Goal: Check status: Check status

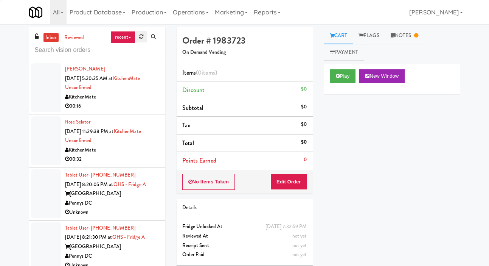
click at [138, 39] on link at bounding box center [142, 36] width 12 height 11
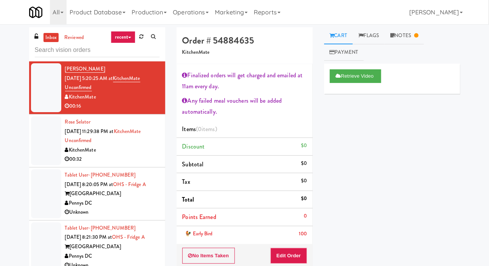
click at [31, 141] on div at bounding box center [46, 140] width 30 height 49
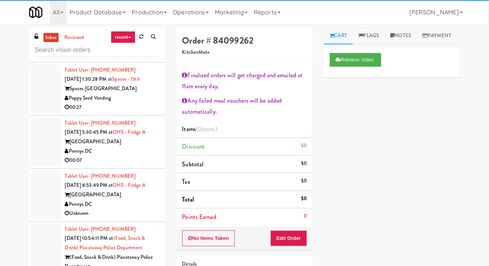
scroll to position [264, 0]
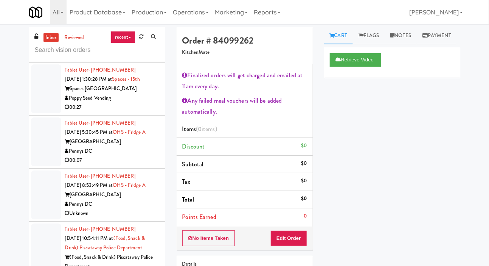
click at [31, 87] on div at bounding box center [46, 88] width 30 height 49
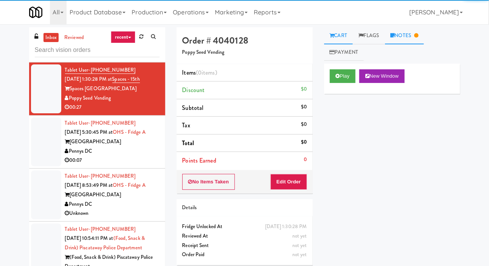
click at [418, 35] on icon at bounding box center [416, 35] width 4 height 5
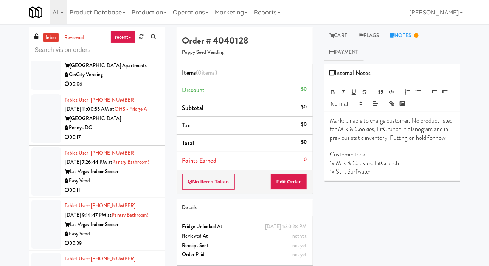
scroll to position [1086, 0]
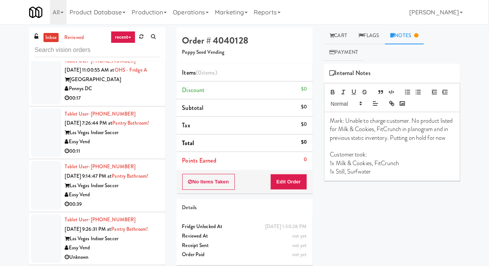
click at [32, 148] on div at bounding box center [46, 132] width 30 height 49
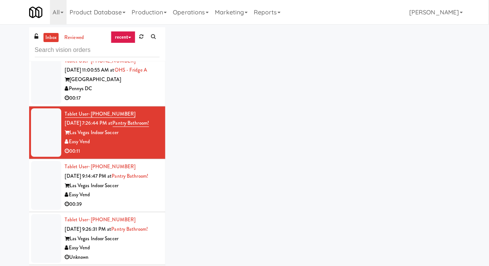
click at [32, 104] on div at bounding box center [46, 79] width 30 height 49
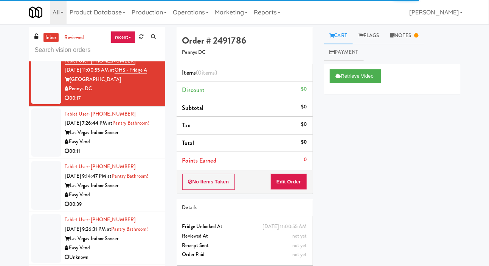
click at [32, 157] on div at bounding box center [46, 132] width 30 height 49
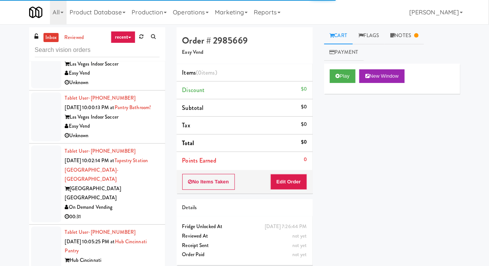
click at [35, 88] on div at bounding box center [46, 63] width 30 height 49
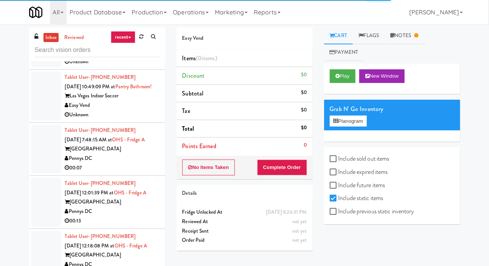
click at [33, 120] on div at bounding box center [46, 96] width 30 height 49
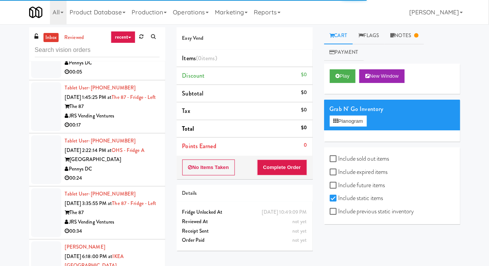
click at [33, 131] on div at bounding box center [46, 106] width 30 height 49
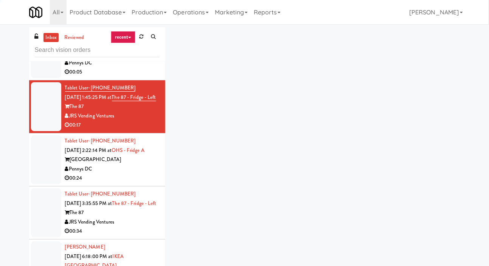
scroll to position [1906, 0]
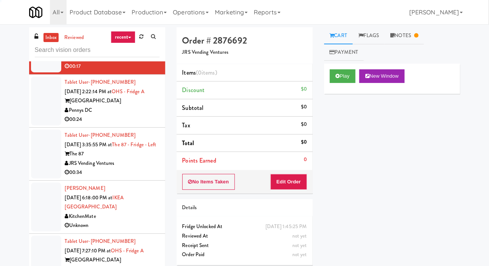
click at [34, 125] on div at bounding box center [46, 100] width 30 height 49
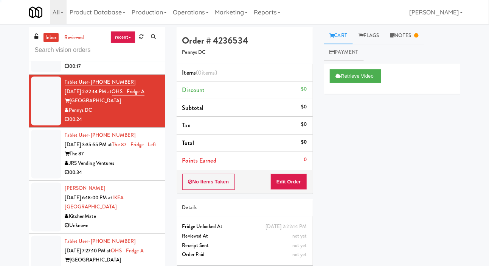
click at [34, 72] on div at bounding box center [46, 47] width 30 height 49
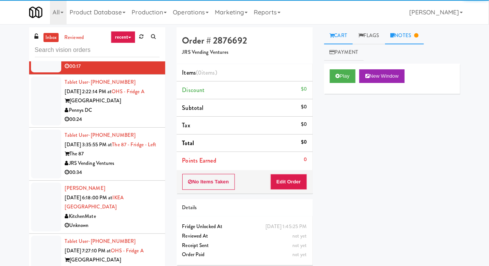
click at [411, 37] on link "Notes" at bounding box center [404, 35] width 39 height 17
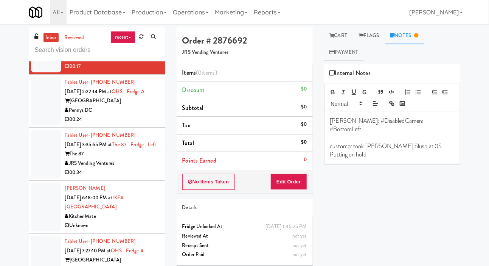
click at [33, 125] on div at bounding box center [46, 100] width 30 height 49
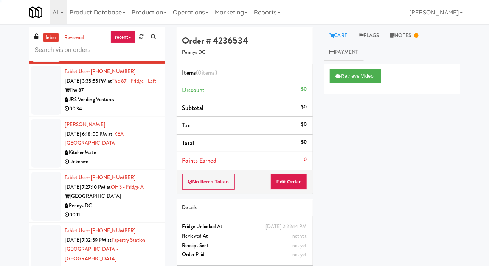
click at [32, 115] on div at bounding box center [46, 90] width 30 height 49
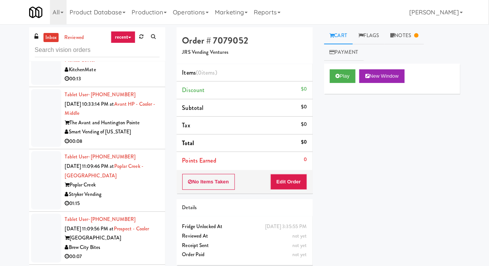
scroll to position [2436, 0]
click at [37, 84] on div at bounding box center [46, 60] width 30 height 49
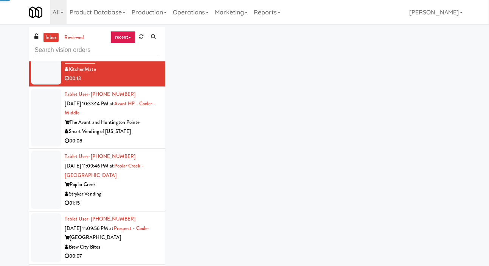
click at [39, 147] on div at bounding box center [46, 118] width 30 height 58
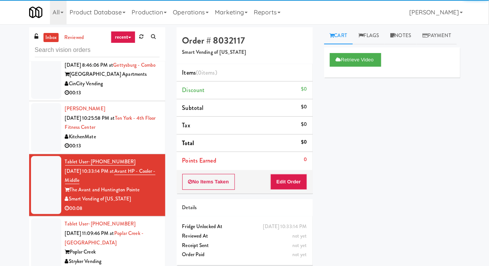
scroll to position [2369, 0]
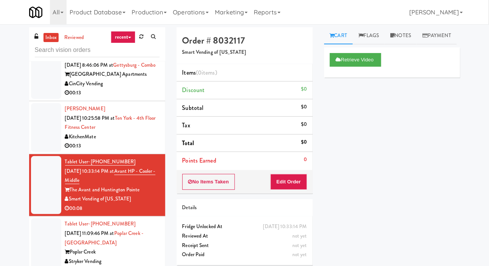
click at [39, 99] on div at bounding box center [46, 74] width 30 height 49
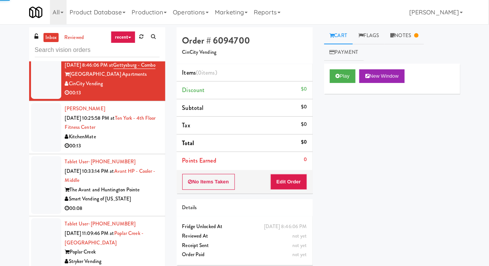
click at [39, 151] on div at bounding box center [46, 127] width 30 height 49
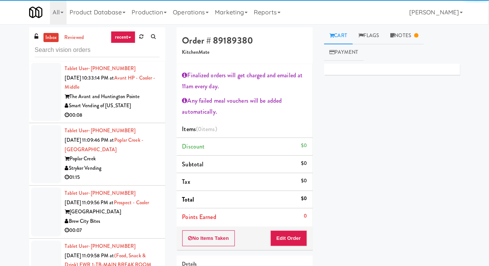
click at [34, 174] on div at bounding box center [46, 154] width 30 height 58
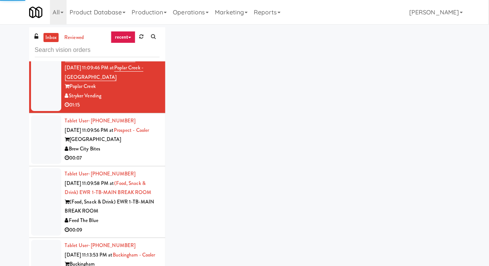
scroll to position [2535, 0]
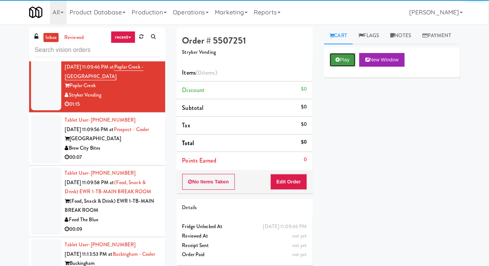
click at [339, 67] on button "Play" at bounding box center [343, 60] width 26 height 14
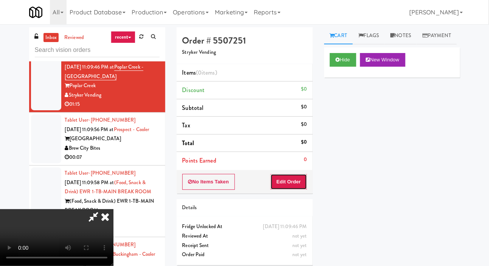
click at [292, 177] on button "Edit Order" at bounding box center [289, 182] width 37 height 16
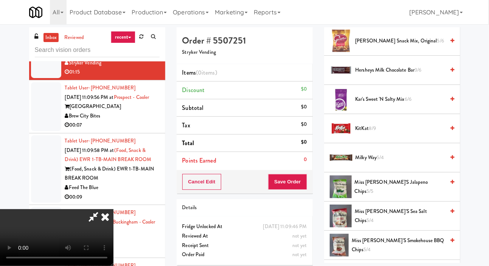
scroll to position [307, 0]
click at [387, 134] on span "KitKat 8/9" at bounding box center [401, 128] width 90 height 9
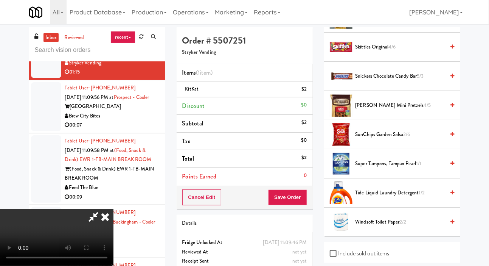
scroll to position [795, 0]
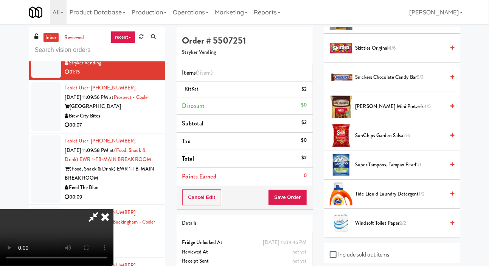
click at [405, 53] on span "Skittles Original 4/6" at bounding box center [401, 48] width 90 height 9
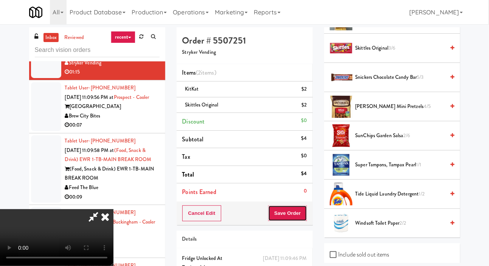
click at [305, 209] on button "Save Order" at bounding box center [287, 213] width 39 height 16
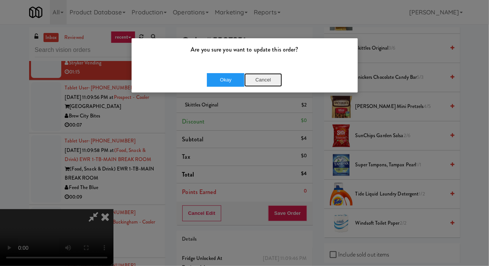
click at [262, 79] on button "Cancel" at bounding box center [264, 80] width 38 height 14
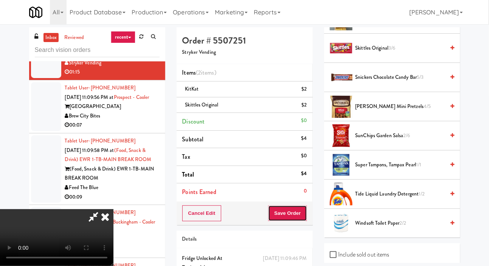
click at [301, 217] on button "Save Order" at bounding box center [287, 213] width 39 height 16
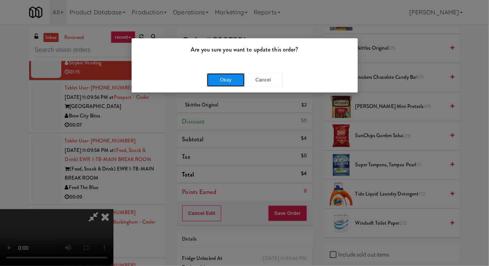
click at [210, 74] on button "Okay" at bounding box center [226, 80] width 38 height 14
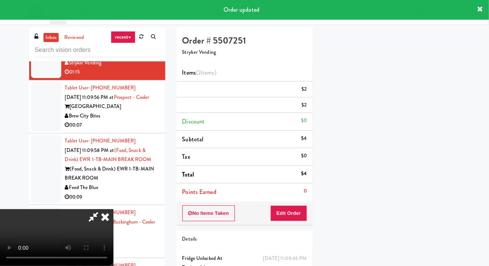
scroll to position [44, 0]
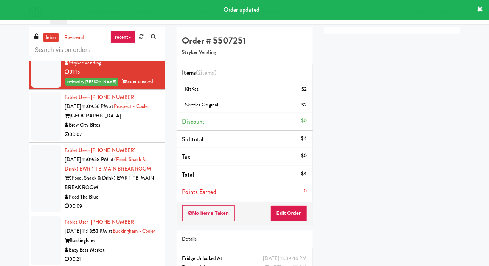
click at [44, 140] on div at bounding box center [46, 116] width 30 height 49
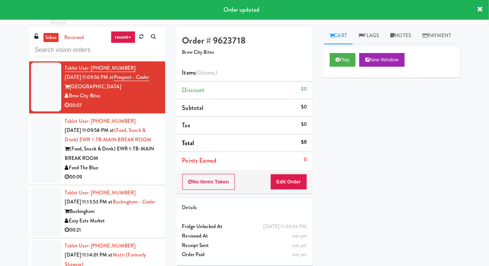
scroll to position [2598, 0]
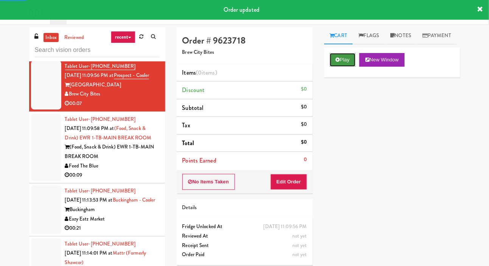
click at [332, 67] on button "Play" at bounding box center [343, 60] width 26 height 14
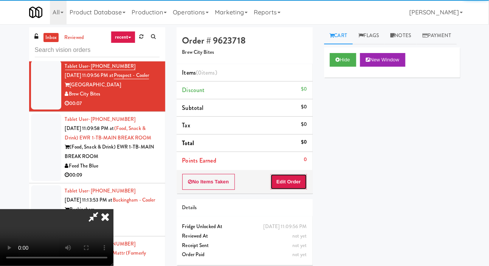
click at [294, 175] on button "Edit Order" at bounding box center [289, 182] width 37 height 16
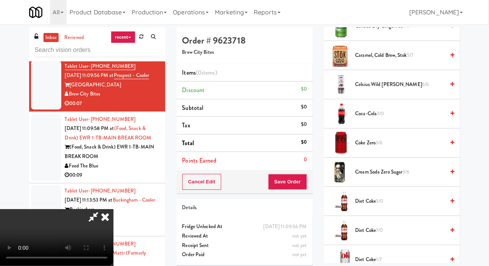
scroll to position [235, 0]
click at [375, 118] on span "Coca-Cola 3/0" at bounding box center [401, 112] width 90 height 9
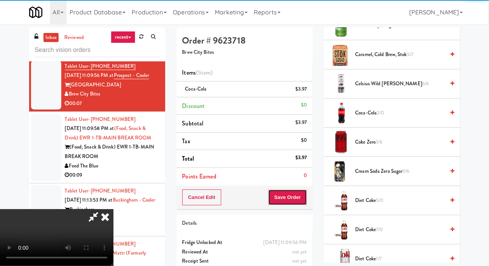
click at [304, 192] on button "Save Order" at bounding box center [287, 197] width 39 height 16
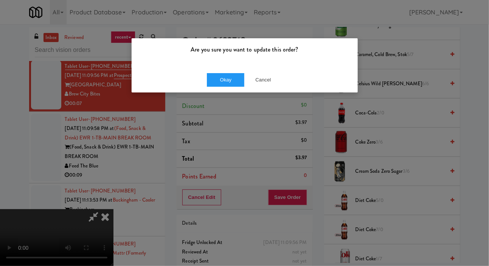
click at [203, 90] on div "Okay Cancel" at bounding box center [245, 79] width 226 height 25
click at [209, 75] on button "Okay" at bounding box center [226, 80] width 38 height 14
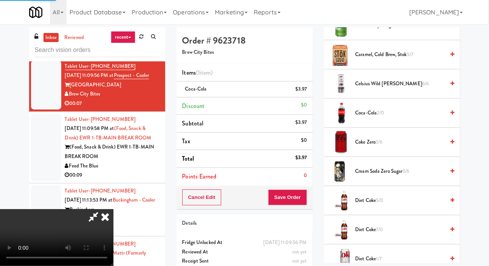
scroll to position [44, 0]
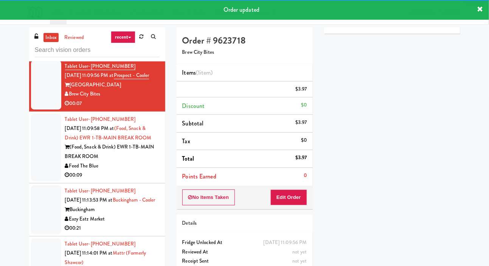
click at [30, 183] on li "Tablet User · (973) 392-1947 [DATE] 11:09:58 PM at (Food, Snack & Drink) EWR 1-…" at bounding box center [97, 148] width 136 height 72
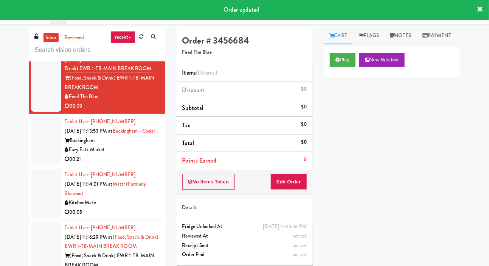
scroll to position [2679, 0]
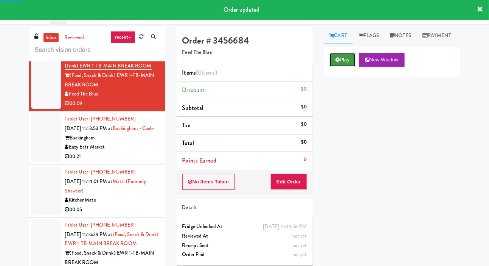
click at [334, 67] on button "Play" at bounding box center [343, 60] width 26 height 14
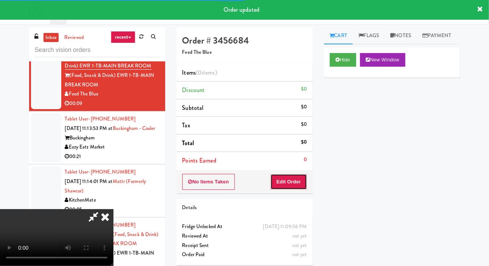
click at [295, 183] on button "Edit Order" at bounding box center [289, 182] width 37 height 16
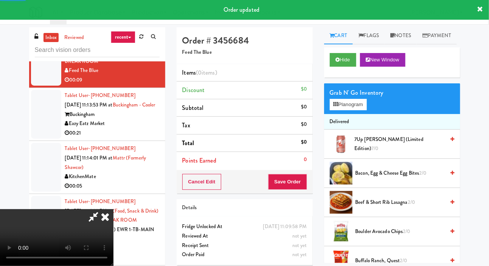
scroll to position [2704, 0]
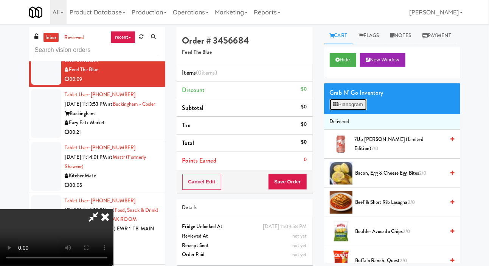
click at [349, 110] on button "Planogram" at bounding box center [348, 104] width 37 height 11
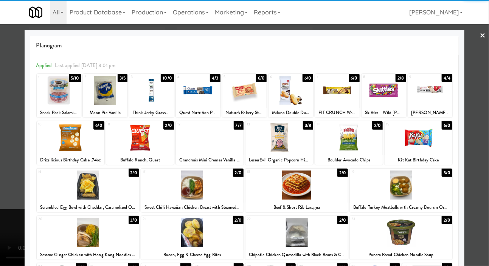
click at [303, 136] on div at bounding box center [280, 137] width 68 height 29
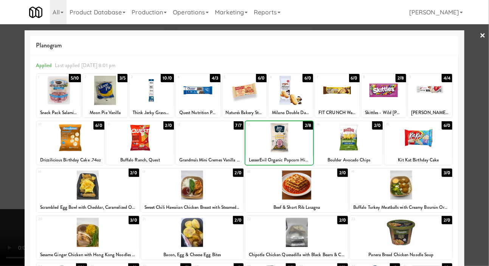
click at [11, 145] on div at bounding box center [244, 133] width 489 height 266
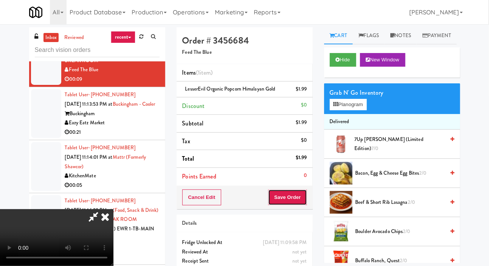
click at [307, 193] on button "Save Order" at bounding box center [287, 197] width 39 height 16
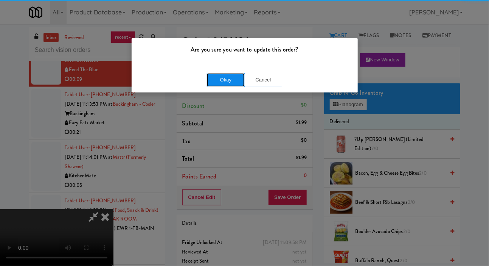
click at [215, 73] on button "Okay" at bounding box center [226, 80] width 38 height 14
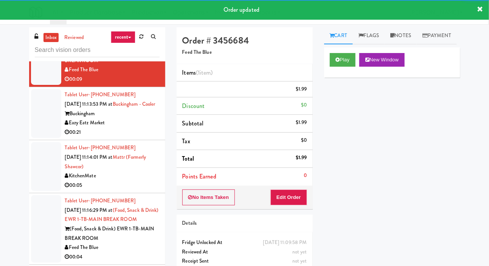
click at [33, 138] on div at bounding box center [46, 113] width 30 height 49
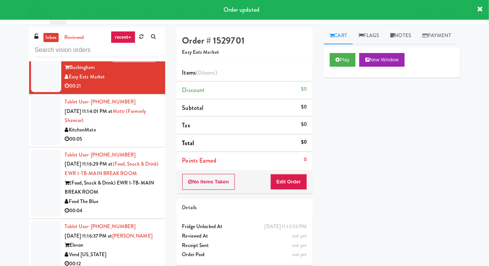
scroll to position [2761, 0]
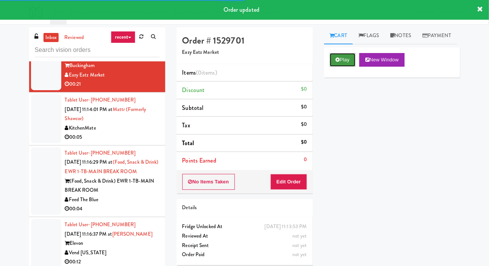
click at [338, 62] on icon at bounding box center [338, 59] width 4 height 5
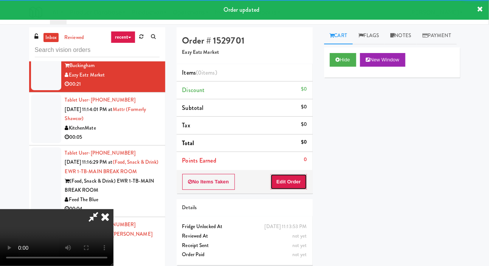
click at [291, 187] on button "Edit Order" at bounding box center [289, 182] width 37 height 16
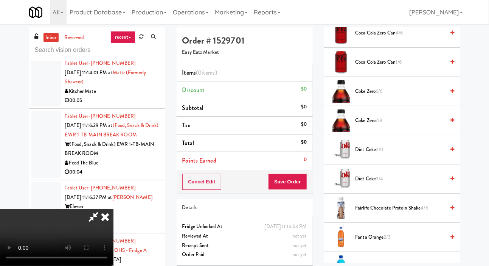
scroll to position [483, 0]
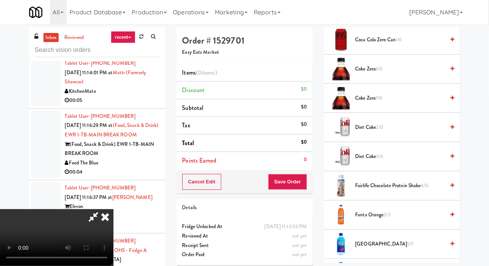
click at [377, 132] on span "Diet Coke 2/0" at bounding box center [401, 127] width 90 height 9
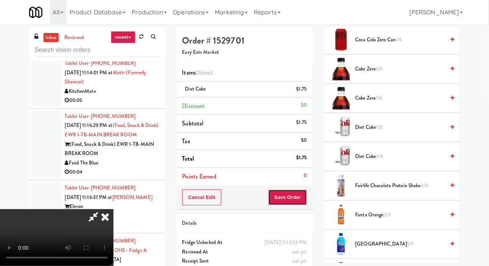
click at [304, 198] on button "Save Order" at bounding box center [287, 197] width 39 height 16
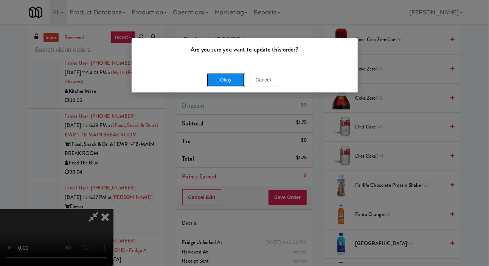
click at [216, 85] on button "Okay" at bounding box center [226, 80] width 38 height 14
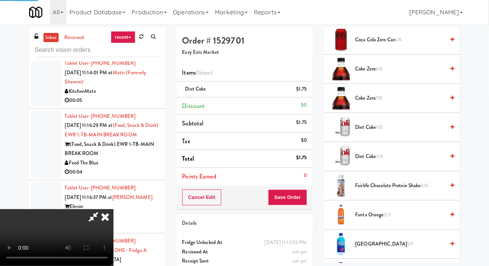
scroll to position [44, 0]
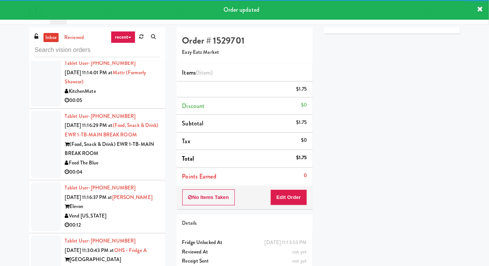
click at [33, 106] on div at bounding box center [46, 82] width 30 height 49
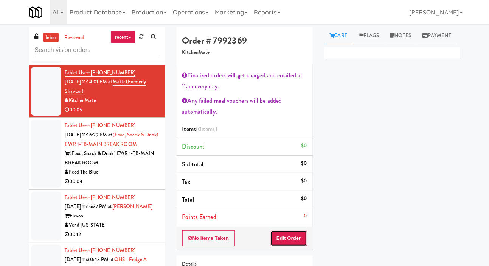
click at [299, 235] on button "Edit Order" at bounding box center [289, 238] width 37 height 16
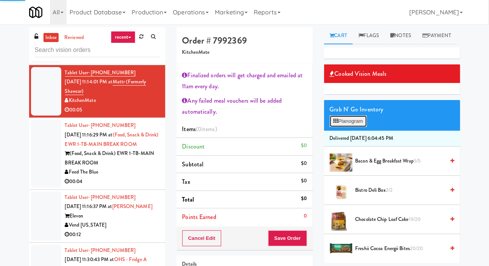
click at [347, 127] on button "Planogram" at bounding box center [348, 120] width 37 height 11
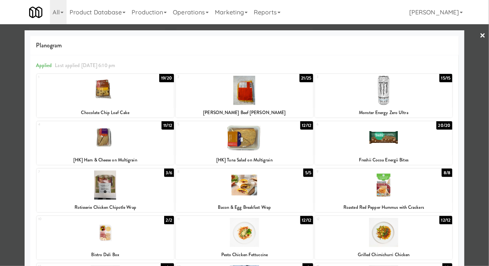
click at [405, 156] on div "Freshii Cocoa Energii Bites" at bounding box center [383, 159] width 135 height 9
click at [419, 138] on div at bounding box center [383, 137] width 137 height 29
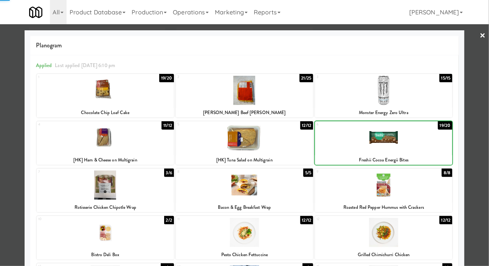
click at [405, 194] on div at bounding box center [383, 184] width 137 height 29
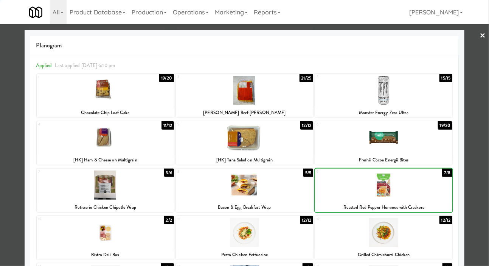
click at [12, 150] on div at bounding box center [244, 133] width 489 height 266
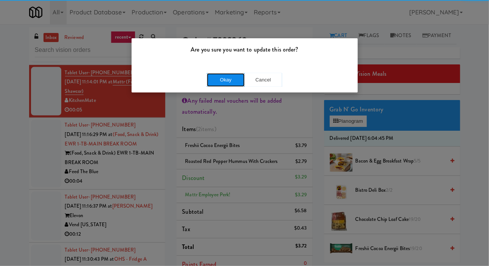
click at [216, 84] on button "Okay" at bounding box center [226, 80] width 38 height 14
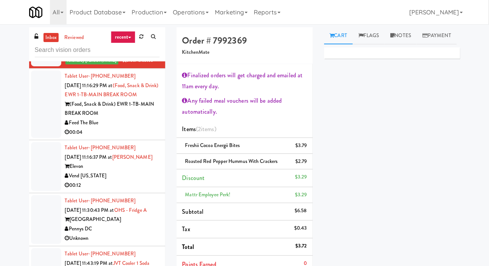
click at [33, 138] on div at bounding box center [46, 103] width 30 height 67
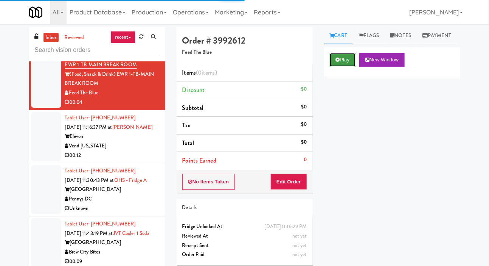
click at [341, 67] on button "Play" at bounding box center [343, 60] width 26 height 14
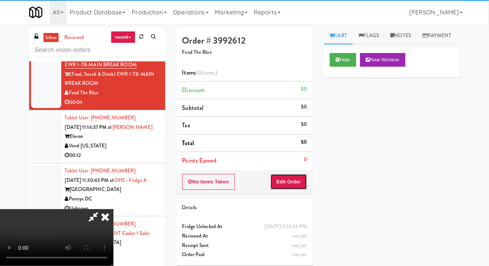
click at [290, 182] on button "Edit Order" at bounding box center [289, 182] width 37 height 16
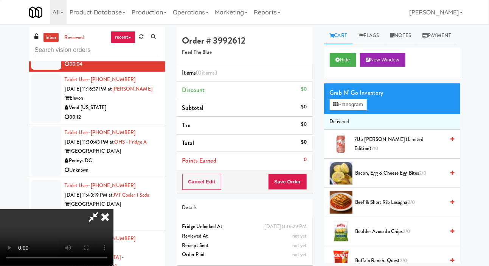
scroll to position [2925, 0]
click at [352, 110] on button "Planogram" at bounding box center [348, 104] width 37 height 11
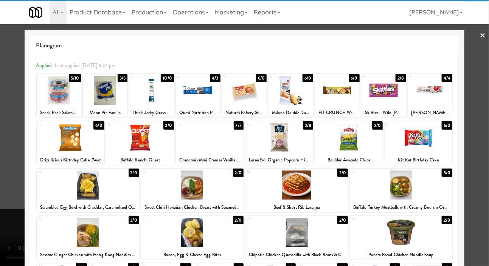
click at [435, 87] on div at bounding box center [430, 90] width 45 height 29
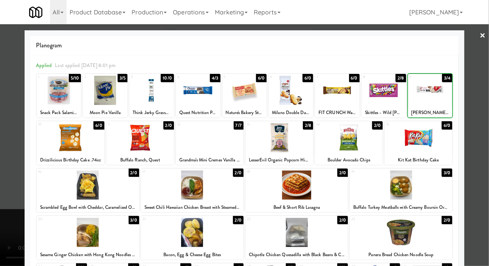
click at [14, 153] on div at bounding box center [244, 133] width 489 height 266
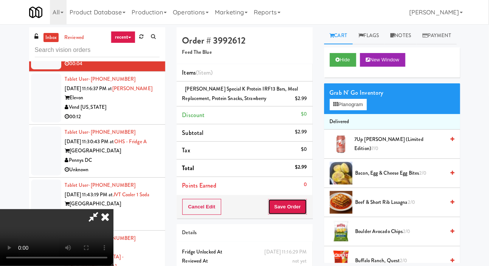
click at [305, 203] on button "Save Order" at bounding box center [287, 207] width 39 height 16
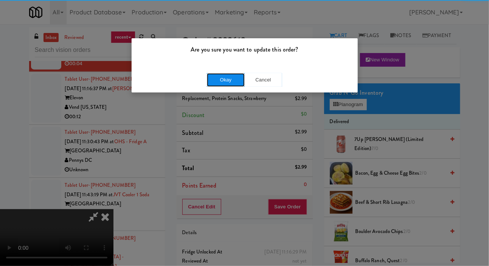
click at [220, 74] on button "Okay" at bounding box center [226, 80] width 38 height 14
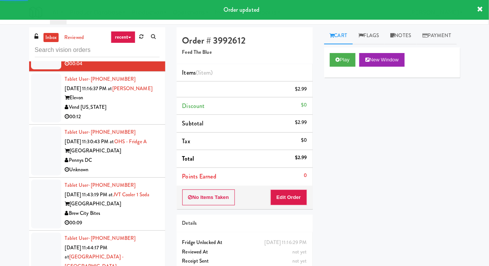
click at [37, 122] on div at bounding box center [46, 97] width 30 height 49
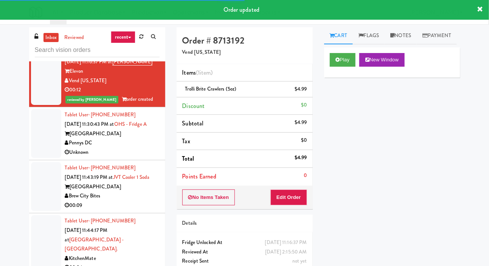
click at [41, 158] on div at bounding box center [46, 133] width 30 height 49
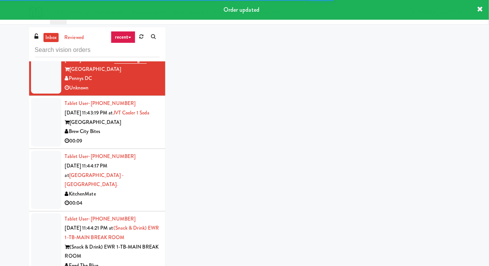
scroll to position [3025, 0]
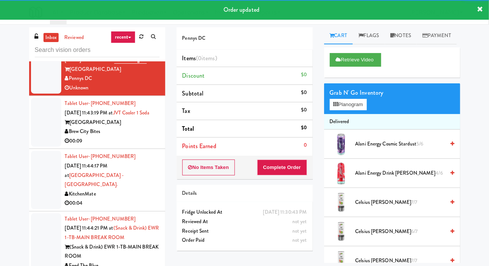
click at [47, 146] on div at bounding box center [46, 122] width 30 height 49
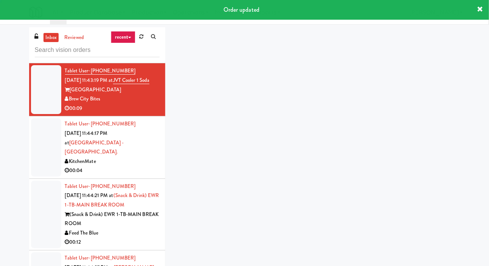
scroll to position [3062, 0]
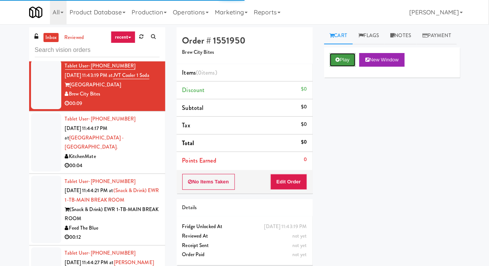
click at [344, 67] on button "Play" at bounding box center [343, 60] width 26 height 14
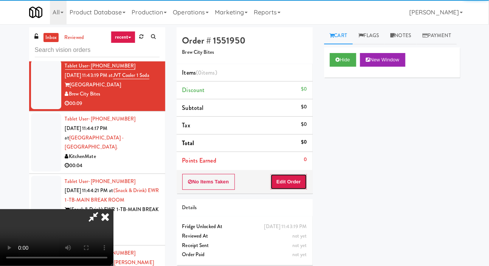
click at [296, 184] on button "Edit Order" at bounding box center [289, 182] width 37 height 16
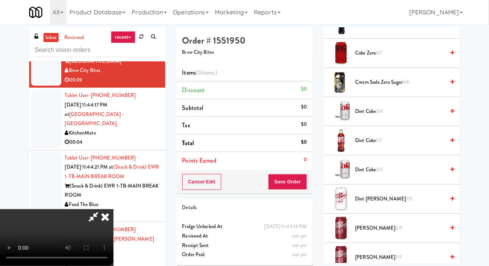
scroll to position [356, 0]
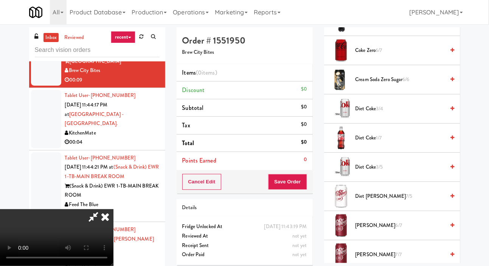
click at [380, 84] on span "Cream Soda Zero sugar 6/6" at bounding box center [401, 79] width 90 height 9
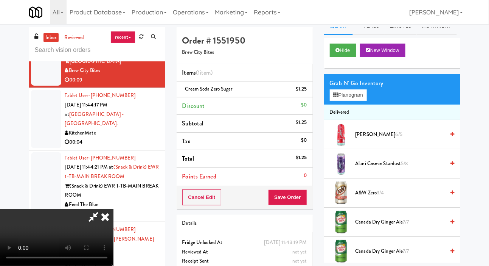
scroll to position [0, 0]
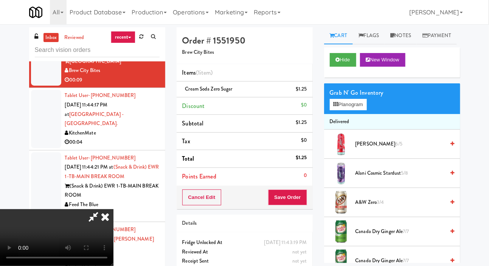
click at [377, 207] on span "A&W zero 3/4" at bounding box center [401, 202] width 90 height 9
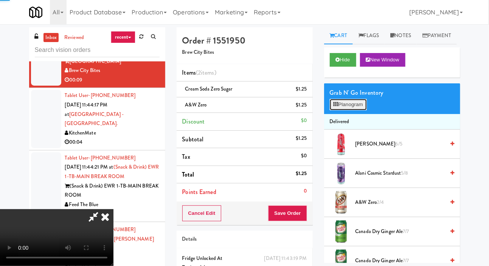
click at [342, 110] on button "Planogram" at bounding box center [348, 104] width 37 height 11
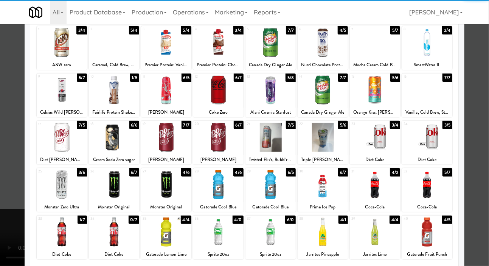
scroll to position [58, 0]
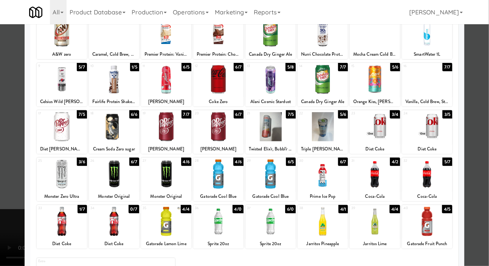
click at [10, 118] on div at bounding box center [244, 133] width 489 height 266
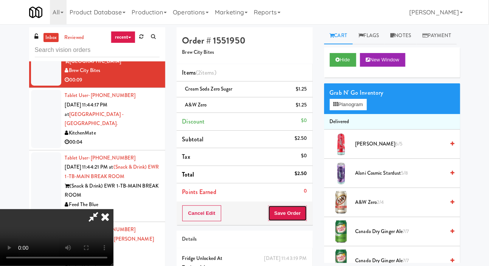
click at [299, 210] on button "Save Order" at bounding box center [287, 213] width 39 height 16
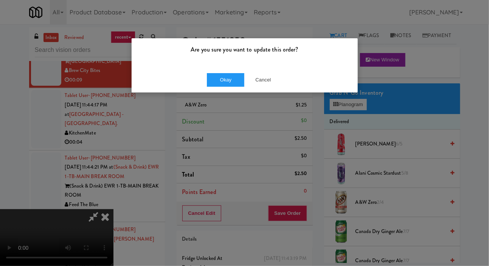
click at [208, 65] on div "Are you sure you want to update this order?" at bounding box center [245, 52] width 226 height 29
click at [212, 73] on button "Okay" at bounding box center [226, 80] width 38 height 14
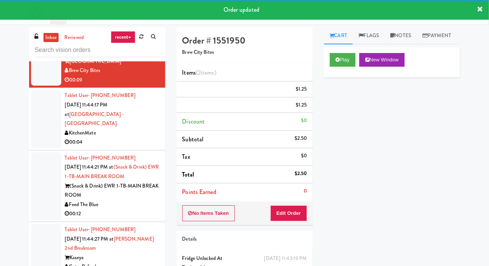
click at [31, 150] on li "Tablet User · (519) 670-9456 [DATE] 11:44:17 PM at [GEOGRAPHIC_DATA] - [GEOGRAP…" at bounding box center [97, 119] width 136 height 62
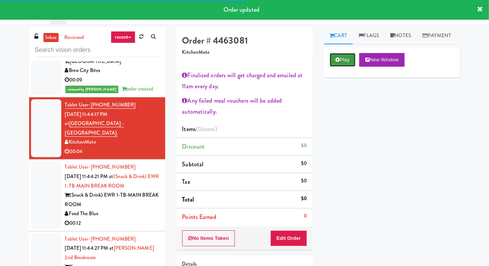
click at [341, 67] on button "Play" at bounding box center [343, 60] width 26 height 14
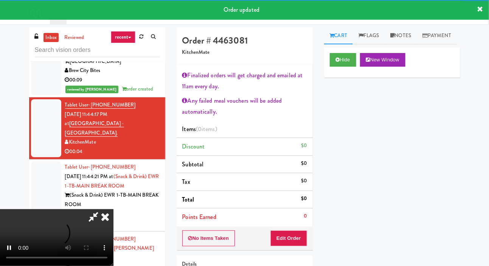
click at [294, 221] on li "Points Earned 0" at bounding box center [245, 216] width 136 height 17
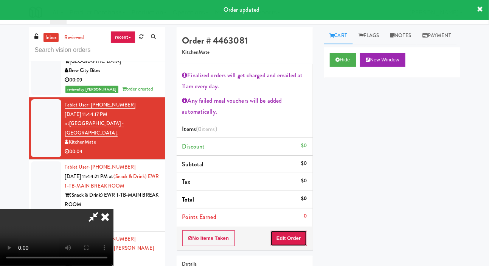
click at [295, 238] on button "Edit Order" at bounding box center [289, 238] width 37 height 16
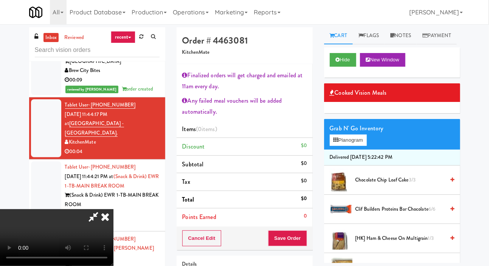
scroll to position [6, 0]
click at [347, 146] on button "Planogram" at bounding box center [348, 139] width 37 height 11
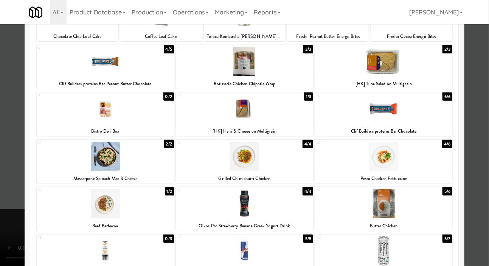
scroll to position [90, 0]
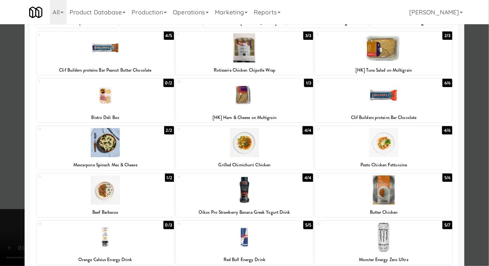
click at [293, 192] on div at bounding box center [244, 189] width 137 height 29
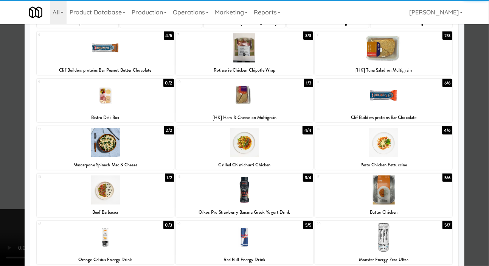
click at [85, 140] on div at bounding box center [105, 142] width 137 height 29
click at [83, 195] on div at bounding box center [105, 189] width 137 height 29
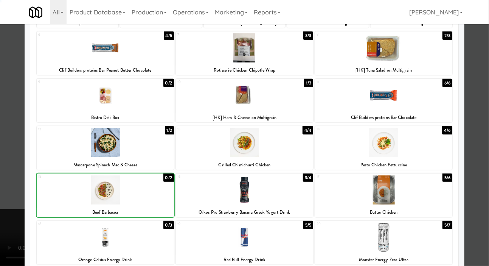
click at [16, 170] on div at bounding box center [244, 133] width 489 height 266
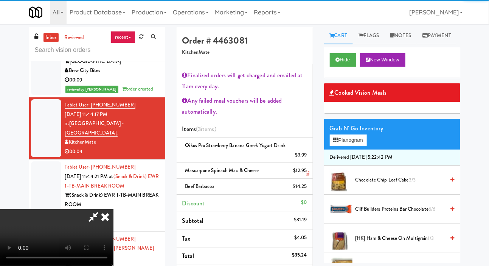
click at [309, 172] on li "Mascarpone Spinach Mac & Cheese $12.95" at bounding box center [245, 171] width 136 height 16
click at [308, 171] on icon at bounding box center [308, 173] width 4 height 5
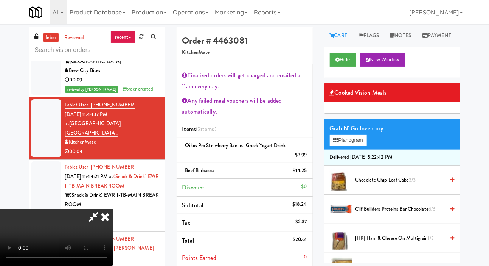
scroll to position [48, 0]
click at [345, 146] on button "Planogram" at bounding box center [348, 139] width 37 height 11
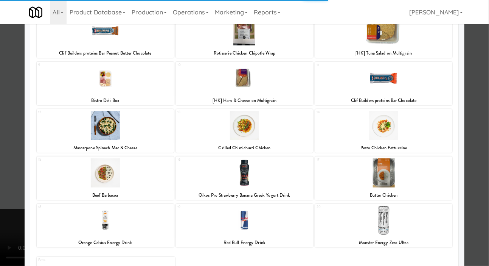
scroll to position [108, 0]
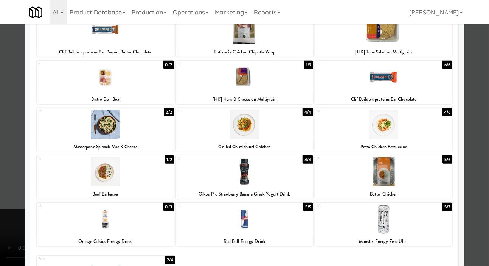
click at [64, 132] on div at bounding box center [105, 124] width 137 height 29
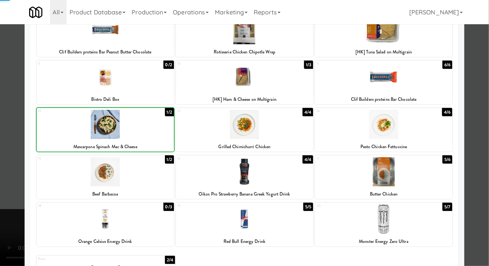
click at [10, 149] on div at bounding box center [244, 133] width 489 height 266
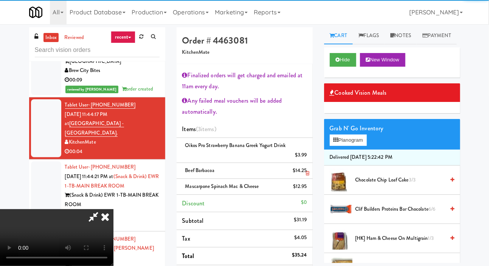
click at [311, 168] on li "Beef Barbacoa $14.25" at bounding box center [245, 171] width 136 height 16
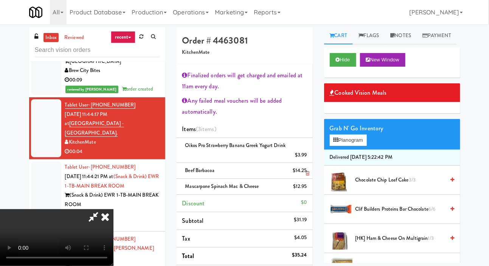
click at [309, 172] on icon at bounding box center [308, 173] width 4 height 5
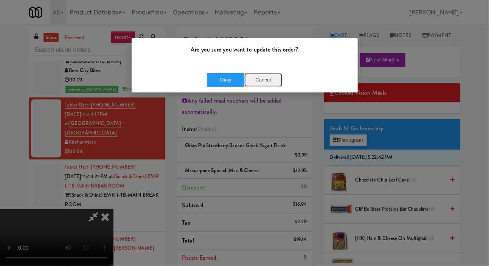
click at [256, 75] on button "Cancel" at bounding box center [264, 80] width 38 height 14
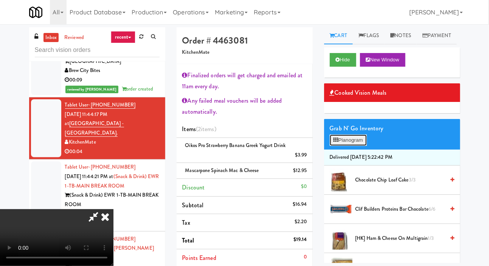
click at [349, 146] on button "Planogram" at bounding box center [348, 139] width 37 height 11
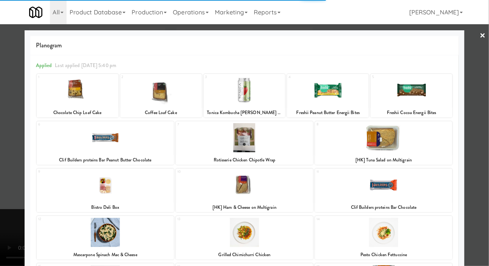
click at [11, 122] on div at bounding box center [244, 133] width 489 height 266
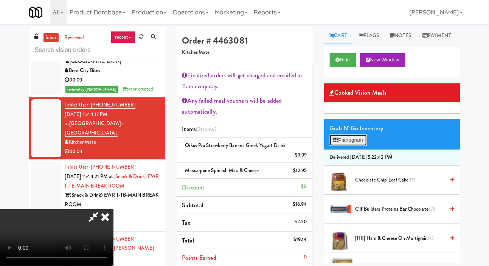
click at [356, 146] on button "Planogram" at bounding box center [348, 139] width 37 height 11
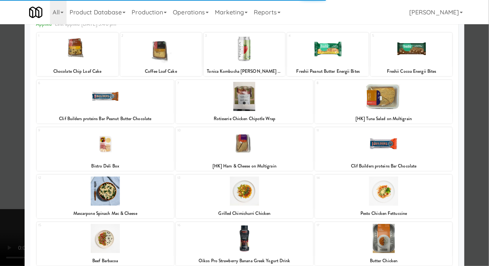
scroll to position [56, 0]
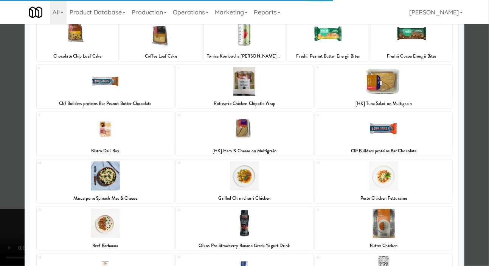
click at [13, 103] on div at bounding box center [244, 133] width 489 height 266
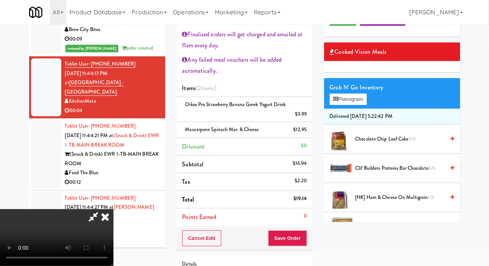
scroll to position [38, 0]
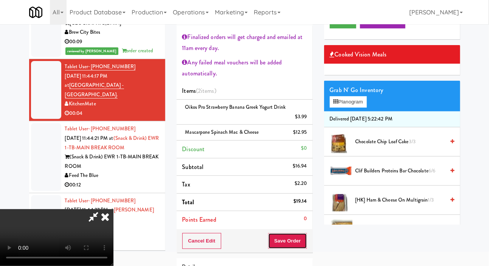
click at [307, 233] on button "Save Order" at bounding box center [287, 241] width 39 height 16
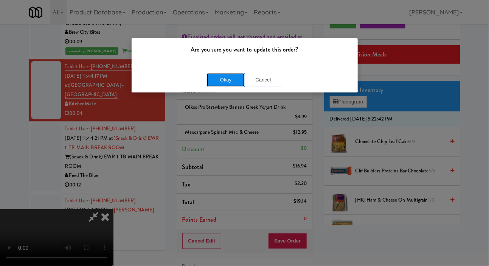
click at [217, 84] on button "Okay" at bounding box center [226, 80] width 38 height 14
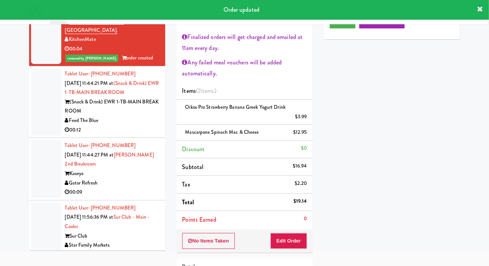
scroll to position [3149, 0]
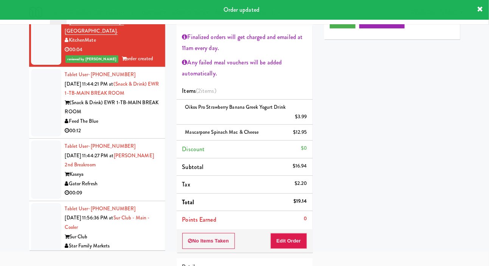
click at [35, 136] on div at bounding box center [46, 102] width 30 height 67
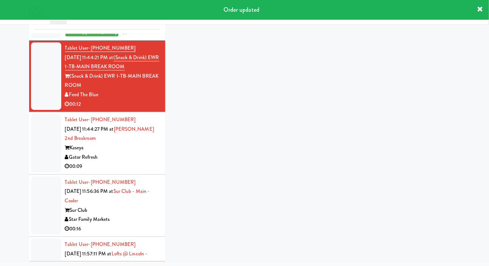
scroll to position [3184, 0]
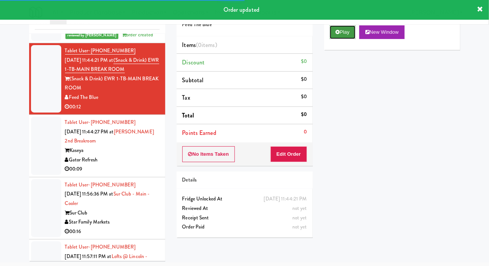
click at [346, 39] on button "Play" at bounding box center [343, 32] width 26 height 14
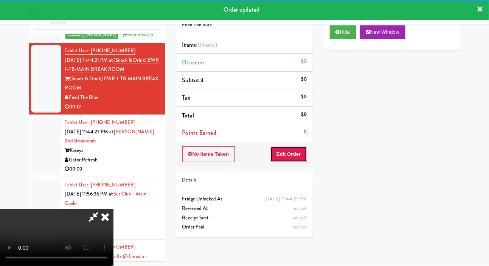
click at [295, 158] on button "Edit Order" at bounding box center [289, 154] width 37 height 16
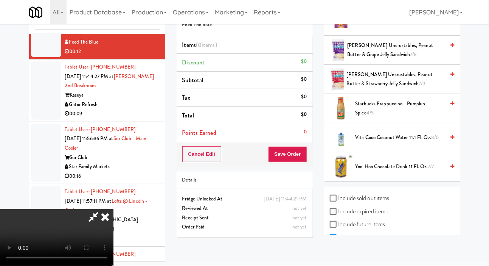
scroll to position [1006, 0]
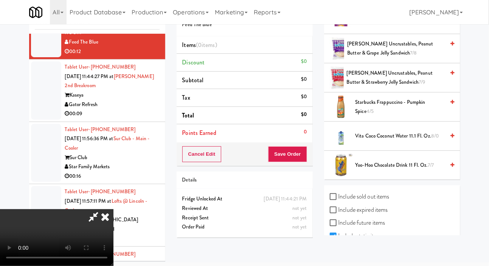
click at [362, 58] on span "[PERSON_NAME] Uncrustables, Peanut Butter & Grape Jelly Sandwich 7/8" at bounding box center [396, 48] width 98 height 19
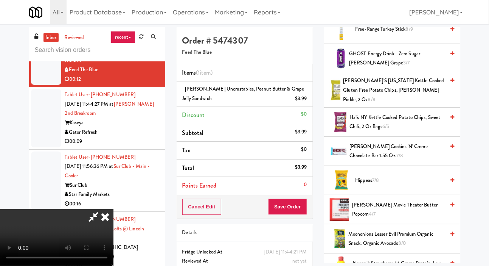
scroll to position [524, 0]
click at [364, 67] on span "GHOST Energy Drink - Zero Sugar - [PERSON_NAME] Grape 3/7" at bounding box center [397, 57] width 96 height 19
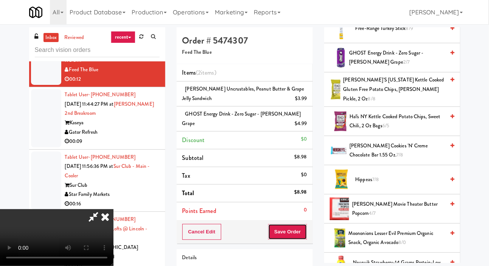
click at [305, 227] on button "Save Order" at bounding box center [287, 232] width 39 height 16
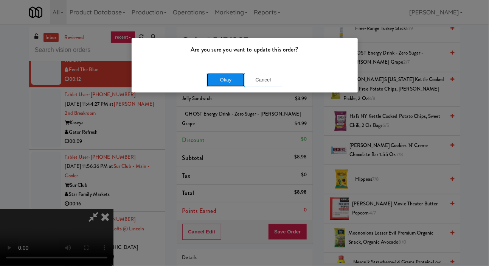
click at [214, 79] on button "Okay" at bounding box center [226, 80] width 38 height 14
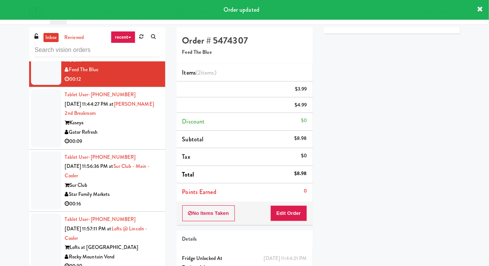
scroll to position [0, 0]
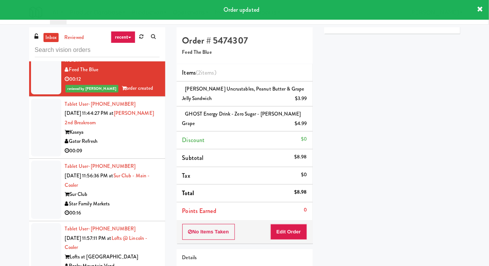
click at [32, 157] on div at bounding box center [46, 127] width 30 height 58
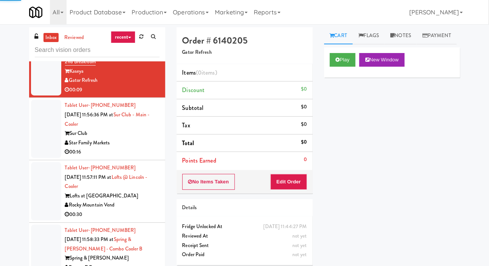
scroll to position [3300, 0]
click at [342, 67] on button "Play" at bounding box center [343, 60] width 26 height 14
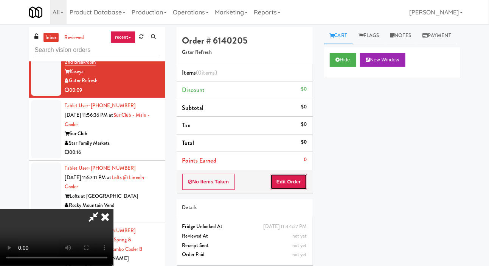
click at [293, 174] on button "Edit Order" at bounding box center [289, 182] width 37 height 16
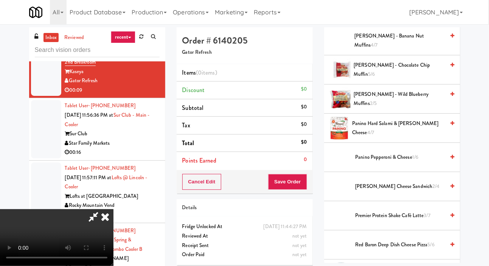
scroll to position [599, 0]
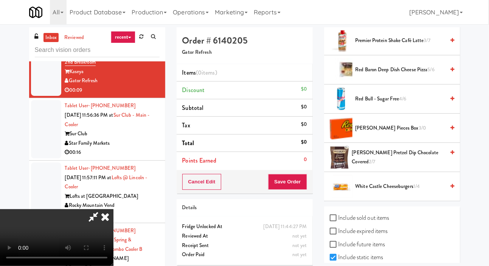
click at [372, 114] on li "Red Bull - Sugar Free 4/6" at bounding box center [392, 98] width 136 height 29
click at [371, 104] on span "Red Bull - Sugar Free 4/6" at bounding box center [401, 98] width 90 height 9
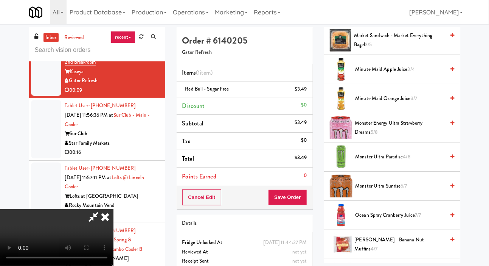
scroll to position [0, 0]
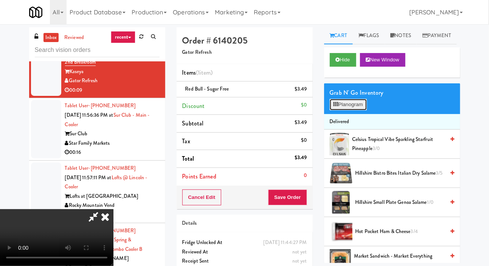
click at [352, 110] on button "Planogram" at bounding box center [348, 104] width 37 height 11
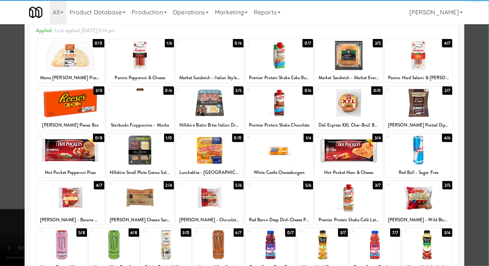
scroll to position [65, 0]
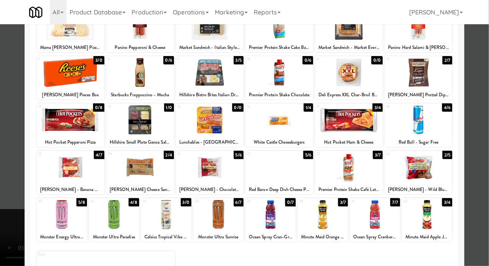
click at [410, 161] on div at bounding box center [419, 167] width 68 height 29
click at [480, 132] on div at bounding box center [244, 133] width 489 height 266
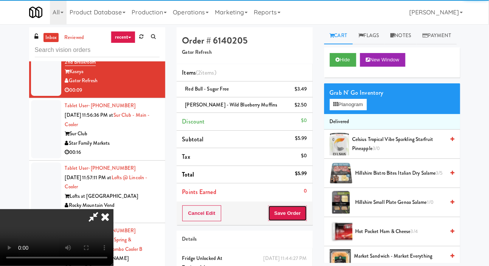
click at [307, 213] on button "Save Order" at bounding box center [287, 213] width 39 height 16
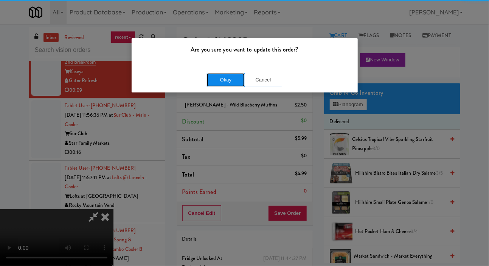
click at [231, 76] on button "Okay" at bounding box center [226, 80] width 38 height 14
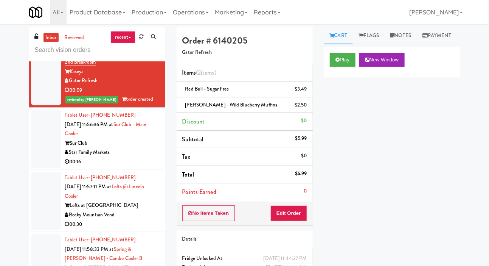
click at [41, 168] on div at bounding box center [46, 138] width 30 height 58
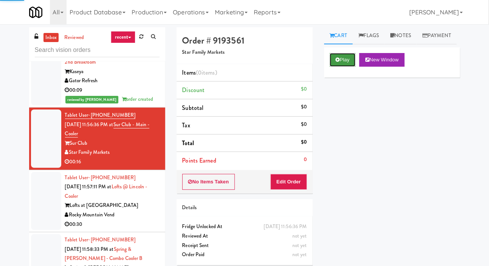
click at [333, 67] on button "Play" at bounding box center [343, 60] width 26 height 14
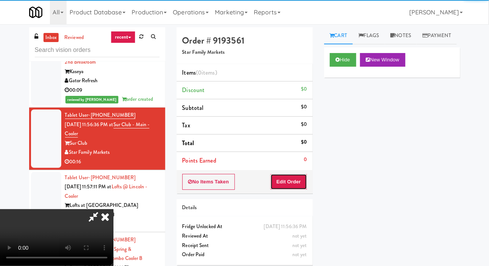
click at [299, 177] on button "Edit Order" at bounding box center [289, 182] width 37 height 16
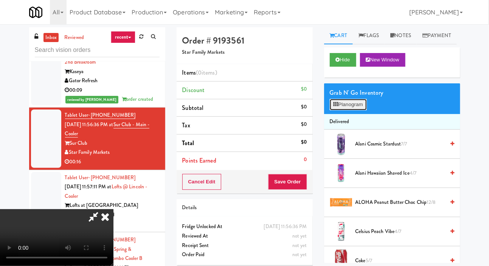
click at [354, 110] on button "Planogram" at bounding box center [348, 104] width 37 height 11
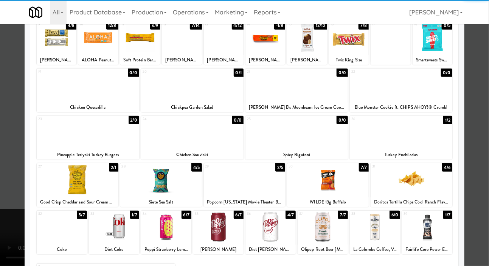
scroll to position [102, 0]
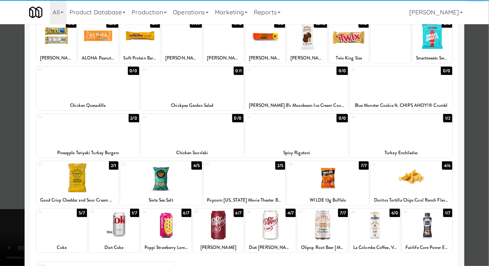
click at [69, 171] on div at bounding box center [78, 177] width 82 height 29
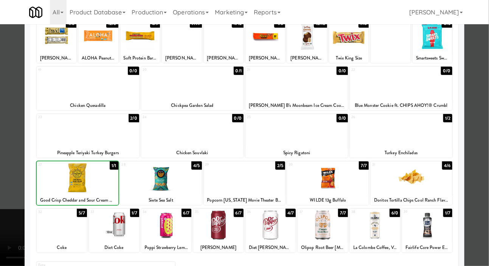
click at [10, 137] on div at bounding box center [244, 133] width 489 height 266
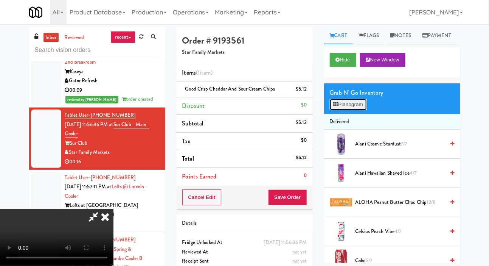
click at [346, 110] on button "Planogram" at bounding box center [348, 104] width 37 height 11
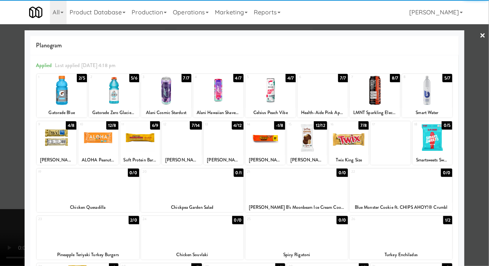
click at [276, 140] on div at bounding box center [266, 137] width 40 height 29
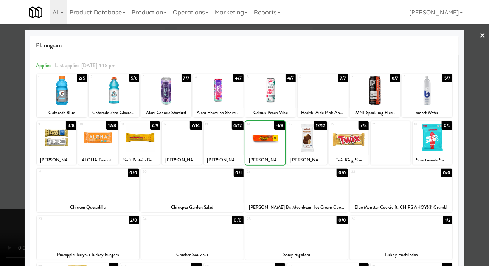
click at [21, 149] on div at bounding box center [244, 133] width 489 height 266
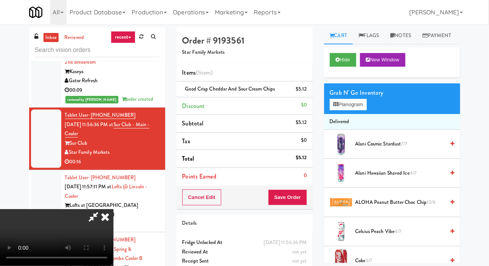
click at [308, 105] on li "Discount $0" at bounding box center [245, 106] width 136 height 18
click at [305, 109] on li "Discount $0" at bounding box center [245, 106] width 136 height 18
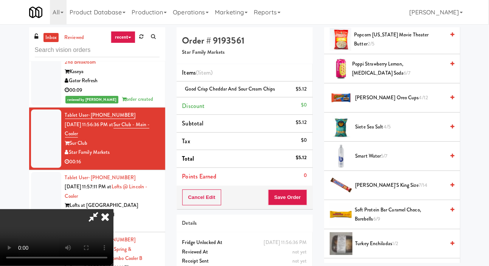
scroll to position [688, 0]
click at [419, 100] on span "4/12" at bounding box center [423, 96] width 9 height 7
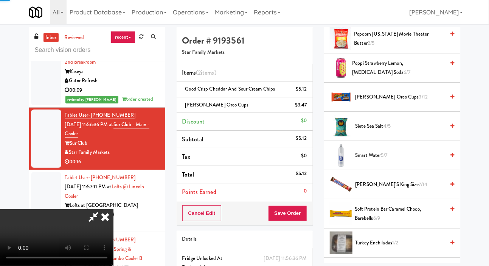
click at [306, 209] on button "Save Order" at bounding box center [287, 213] width 39 height 16
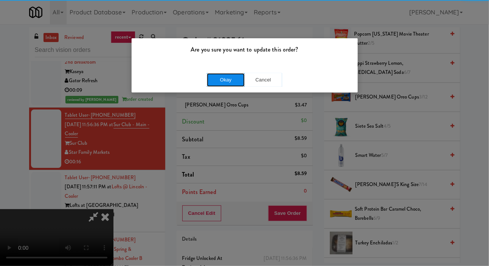
click at [221, 78] on button "Okay" at bounding box center [226, 80] width 38 height 14
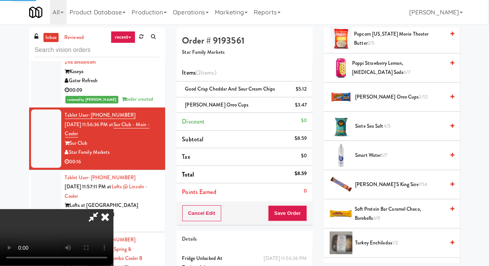
scroll to position [44, 0]
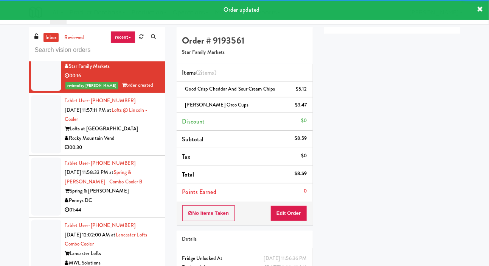
click at [35, 153] on div at bounding box center [46, 124] width 30 height 58
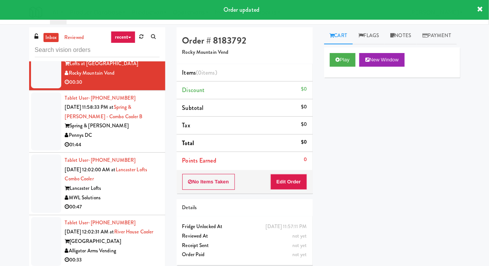
scroll to position [3452, 0]
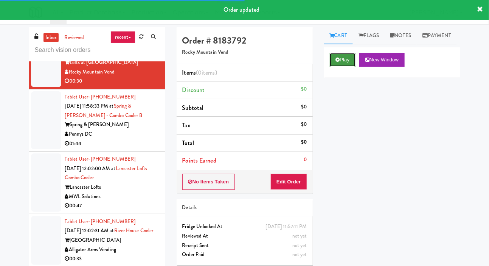
click at [346, 67] on button "Play" at bounding box center [343, 60] width 26 height 14
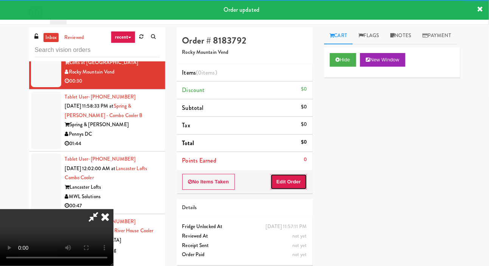
click at [300, 185] on button "Edit Order" at bounding box center [289, 182] width 37 height 16
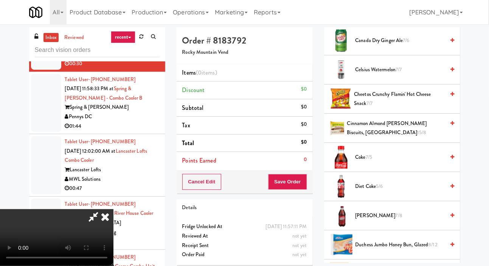
scroll to position [319, 0]
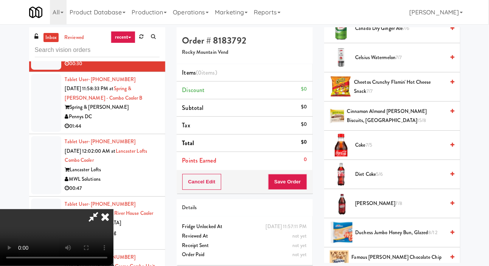
click at [380, 178] on span "5/6" at bounding box center [379, 173] width 7 height 7
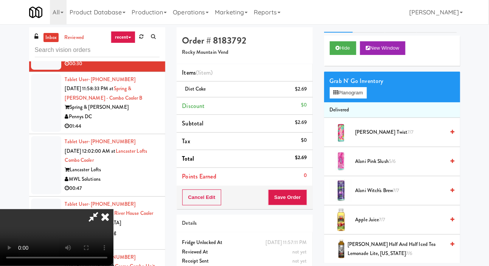
scroll to position [0, 0]
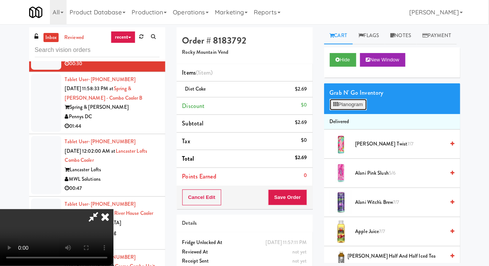
click at [360, 110] on button "Planogram" at bounding box center [348, 104] width 37 height 11
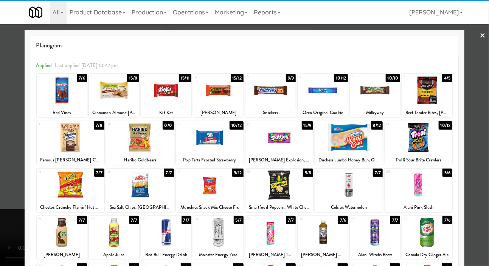
click at [436, 91] on div at bounding box center [427, 90] width 50 height 29
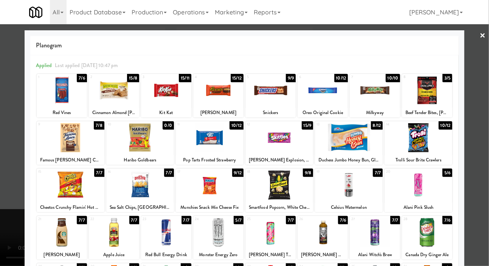
click at [487, 103] on div at bounding box center [244, 133] width 489 height 266
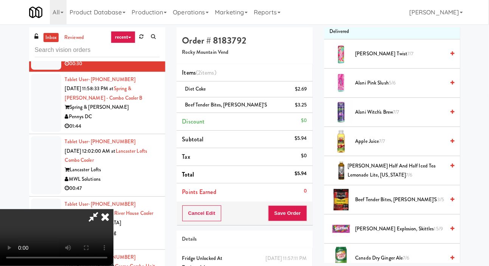
scroll to position [91, 0]
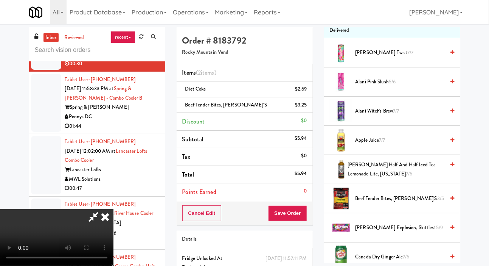
click at [386, 179] on span "[PERSON_NAME] Half and Half Iced Tea Lemonade Lite, [US_STATE] 7/6" at bounding box center [396, 169] width 97 height 19
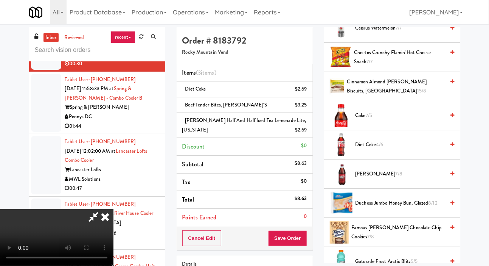
scroll to position [356, 0]
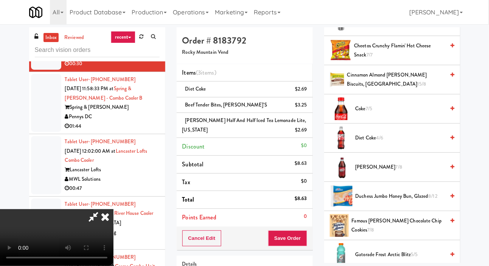
click at [385, 231] on li "Famous [PERSON_NAME] Chocolate Chip Cookies 7/8" at bounding box center [392, 225] width 136 height 29
click at [388, 235] on span "Famous [PERSON_NAME] Chocolate Chip Cookies 7/8" at bounding box center [398, 225] width 93 height 19
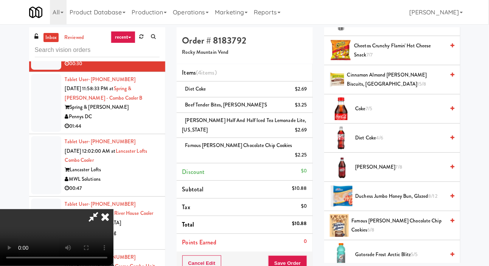
scroll to position [0, 0]
click at [305, 255] on button "Save Order" at bounding box center [287, 263] width 39 height 16
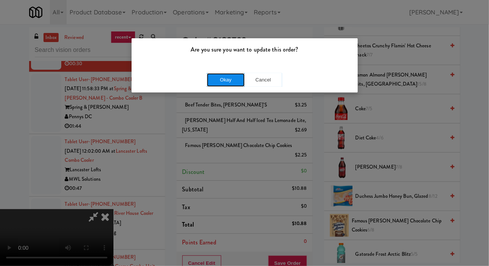
click at [212, 76] on button "Okay" at bounding box center [226, 80] width 38 height 14
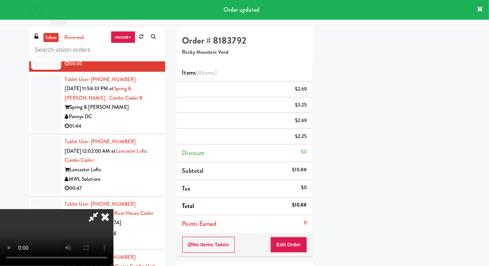
scroll to position [44, 0]
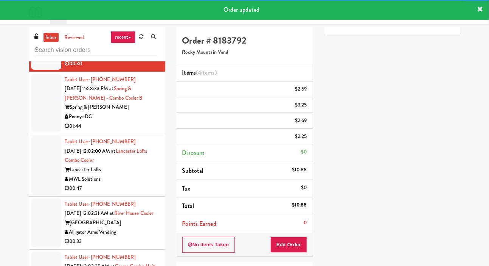
click at [31, 134] on li "Tablet User · (443) 977-1129 [DATE] 11:58:33 PM at Spring & [PERSON_NAME] - Com…" at bounding box center [97, 103] width 136 height 62
